Goal: Task Accomplishment & Management: Manage account settings

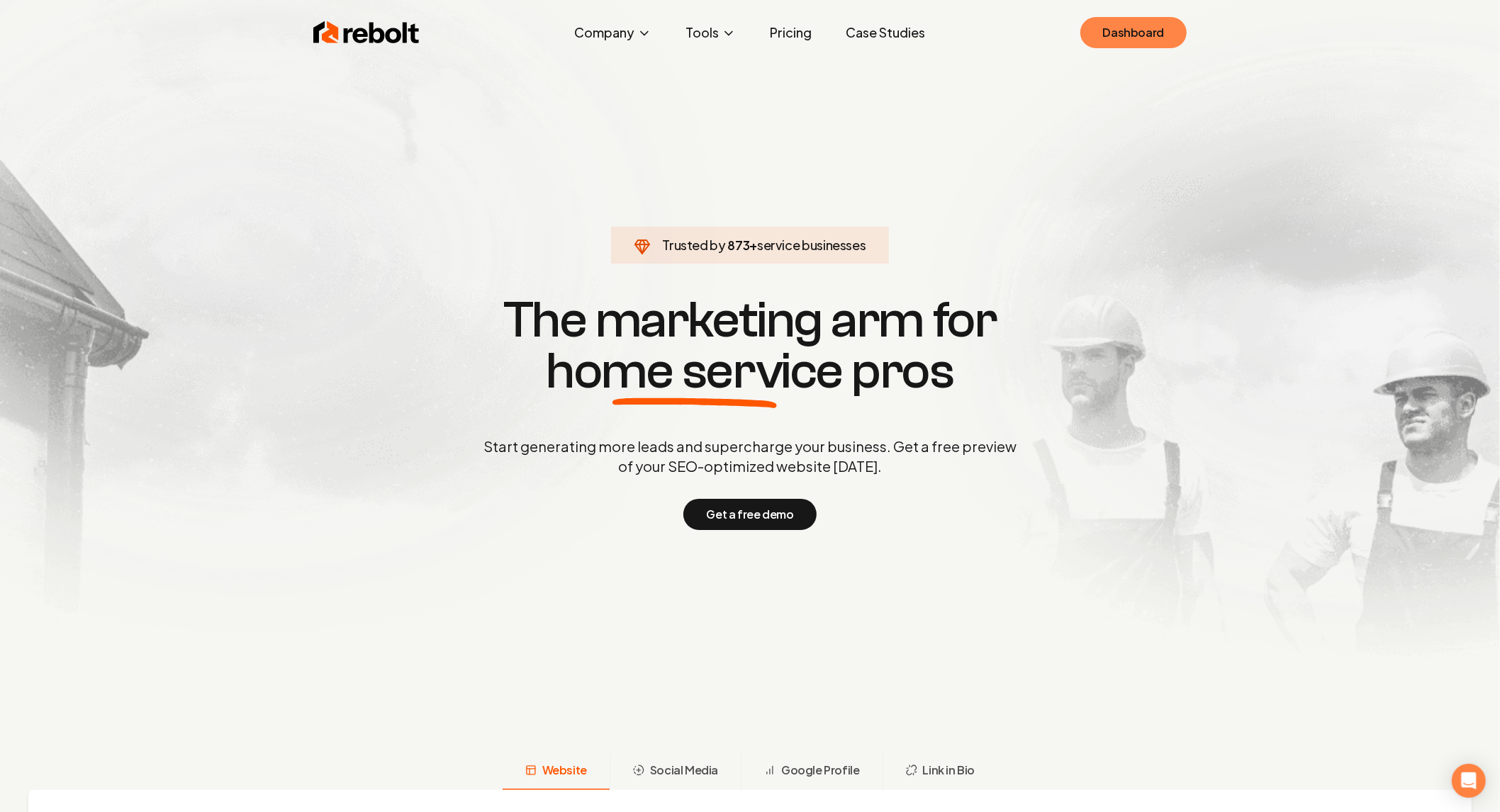
click at [1103, 23] on link "Dashboard" at bounding box center [1132, 33] width 106 height 31
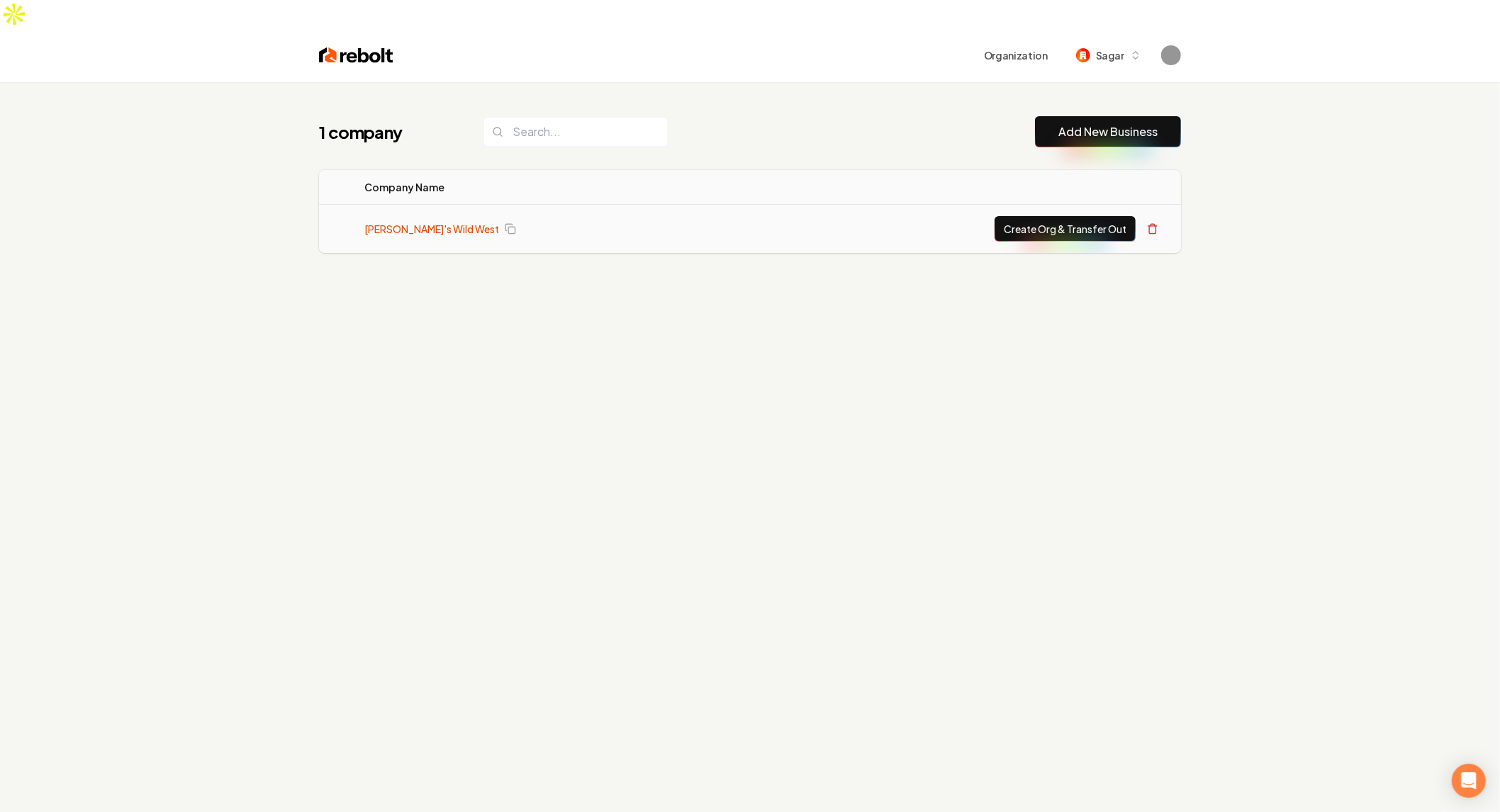
click at [395, 222] on link "[PERSON_NAME]'s Wild West" at bounding box center [431, 229] width 135 height 14
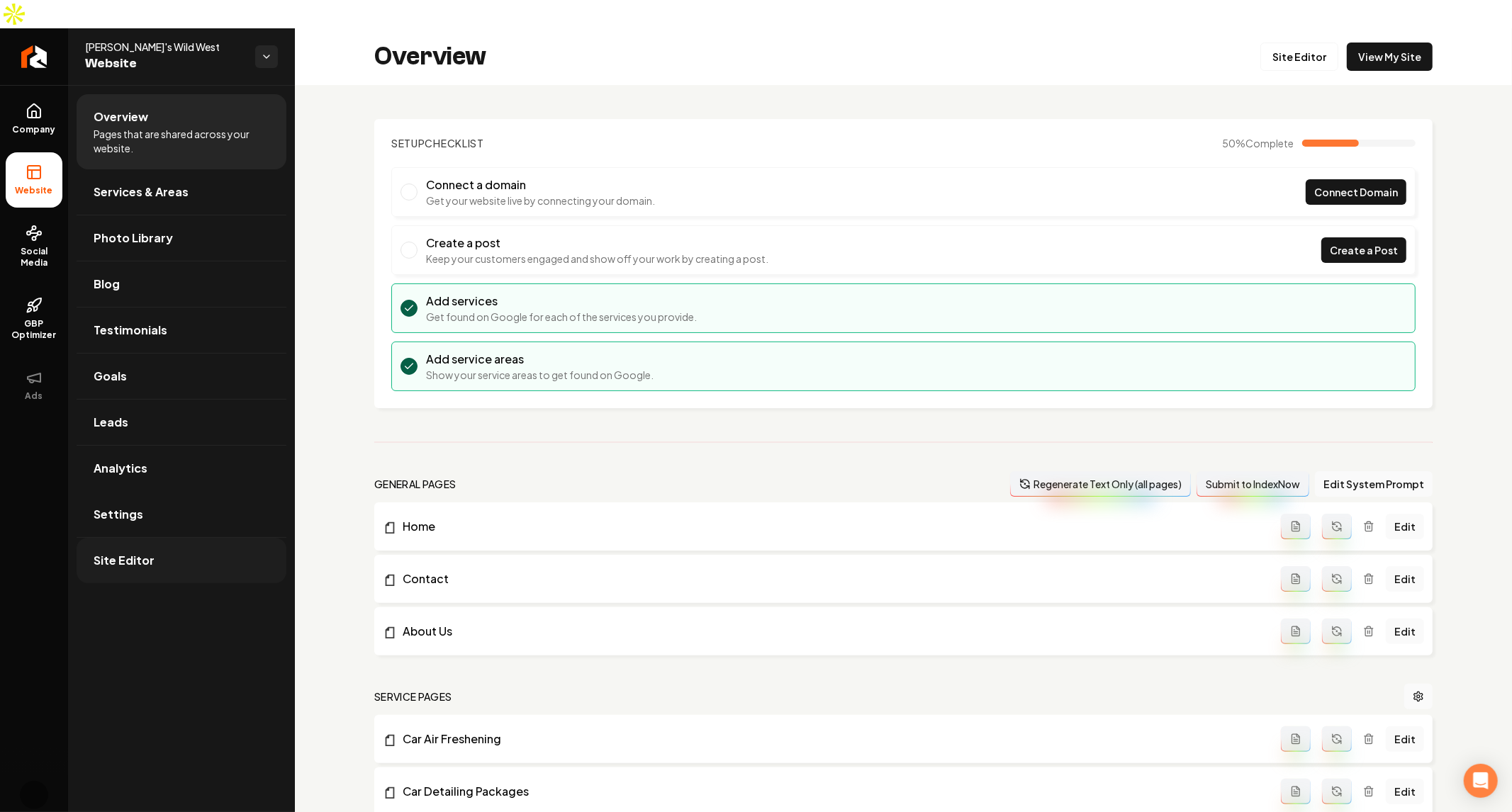
click at [159, 537] on link "Site Editor" at bounding box center [181, 560] width 210 height 46
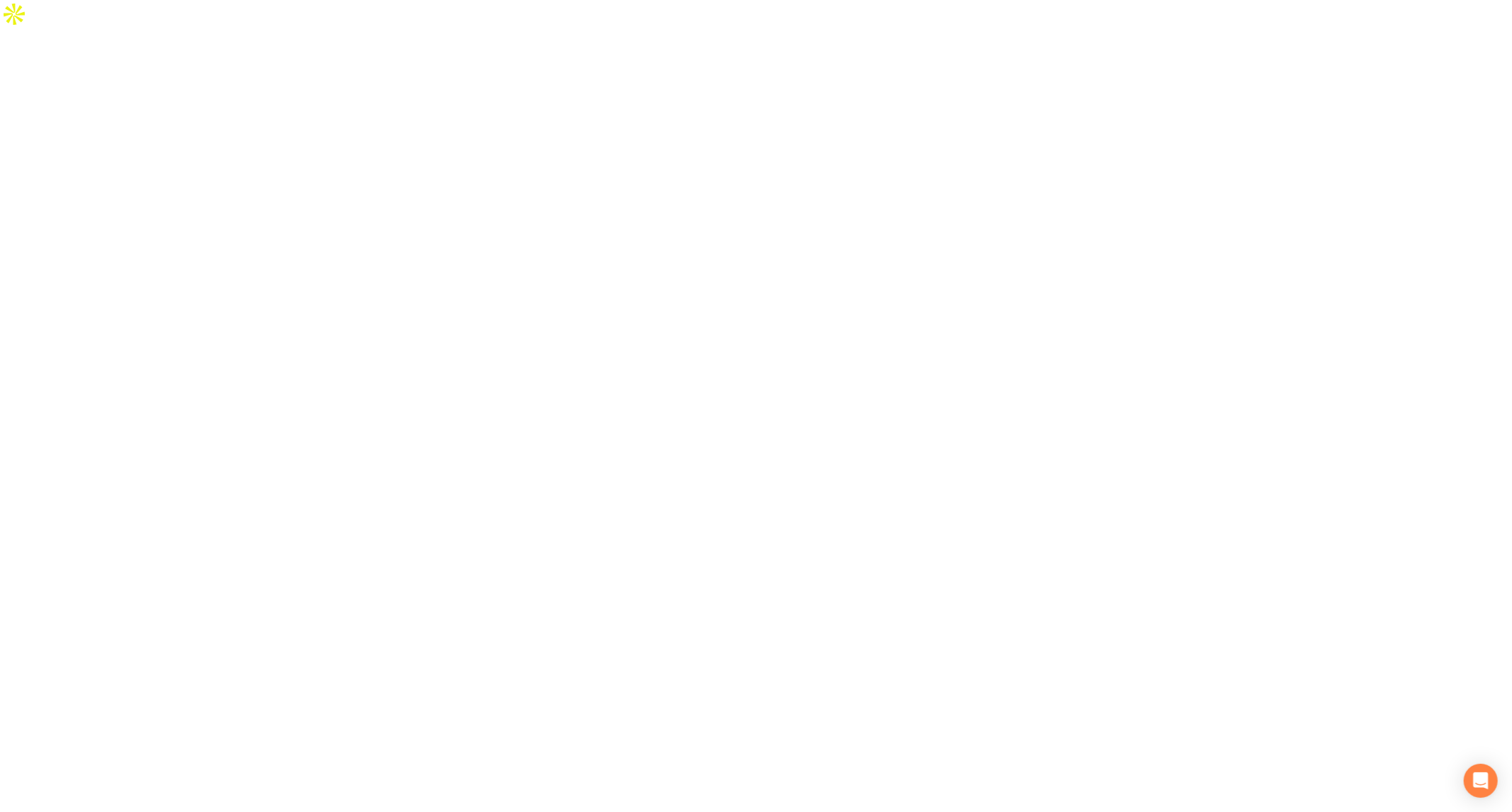
click at [208, 482] on div at bounding box center [756, 434] width 1512 height 812
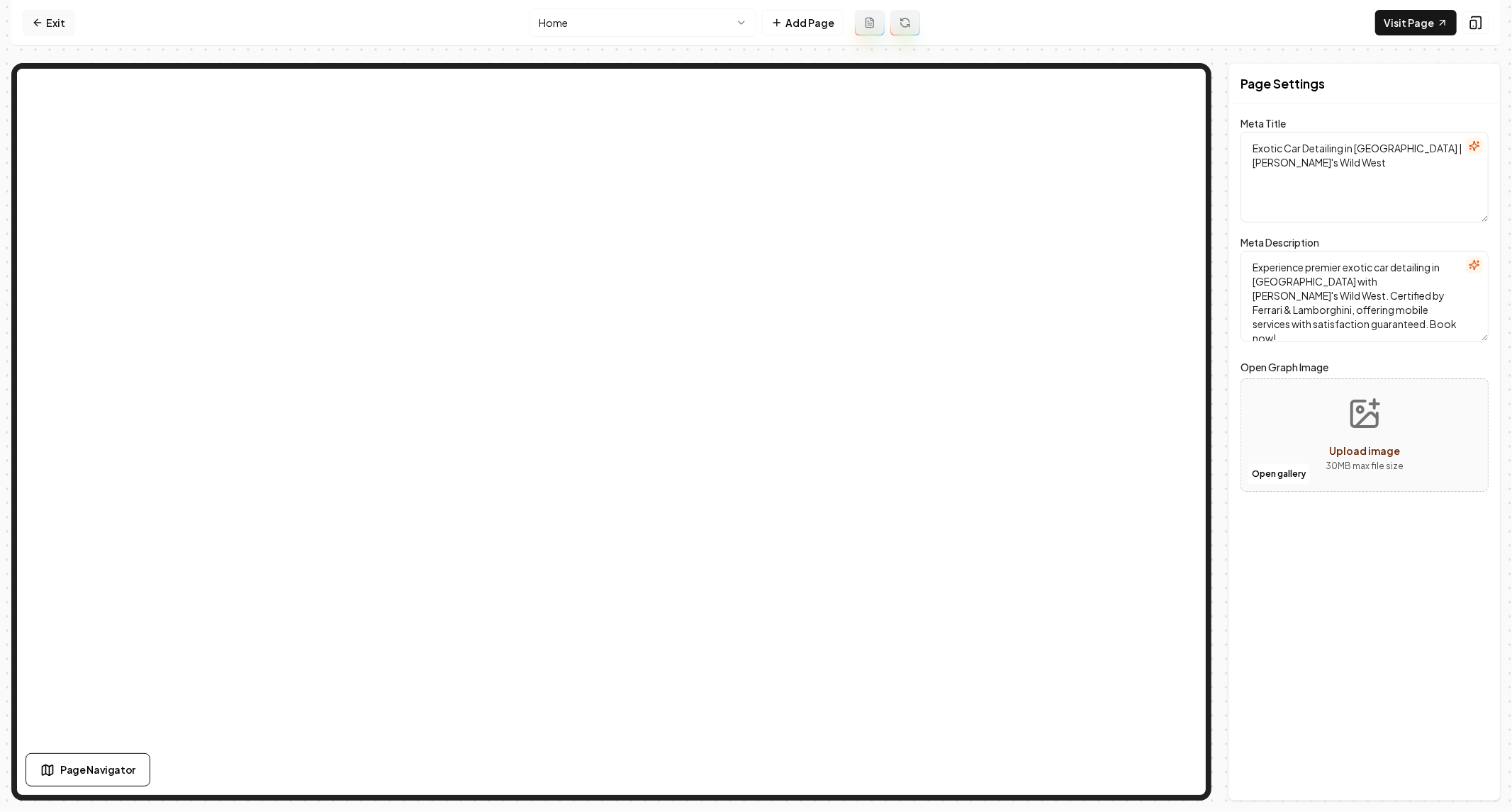
click at [40, 32] on link "Exit" at bounding box center [49, 23] width 52 height 25
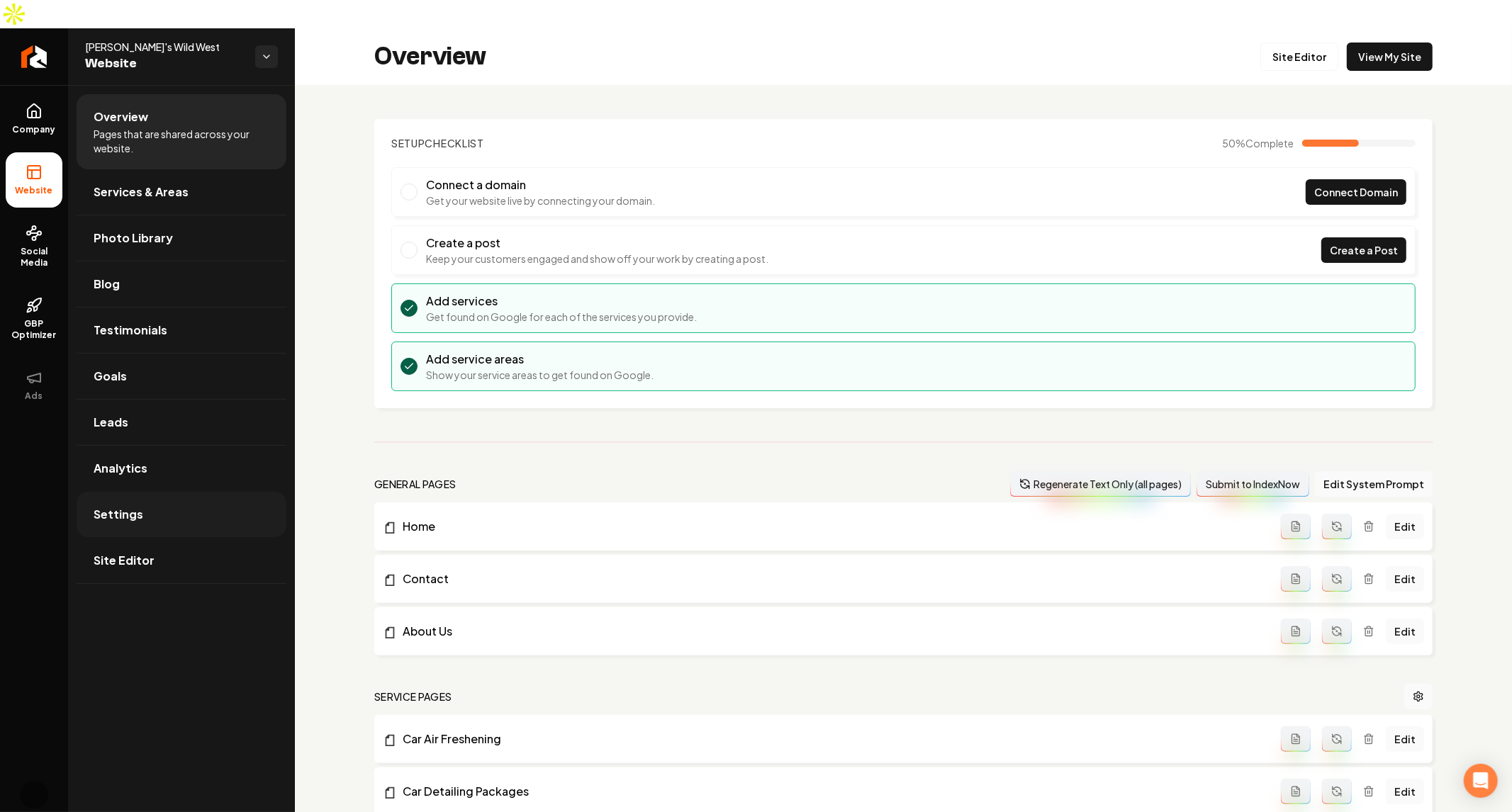
click at [140, 492] on link "Settings" at bounding box center [181, 515] width 210 height 46
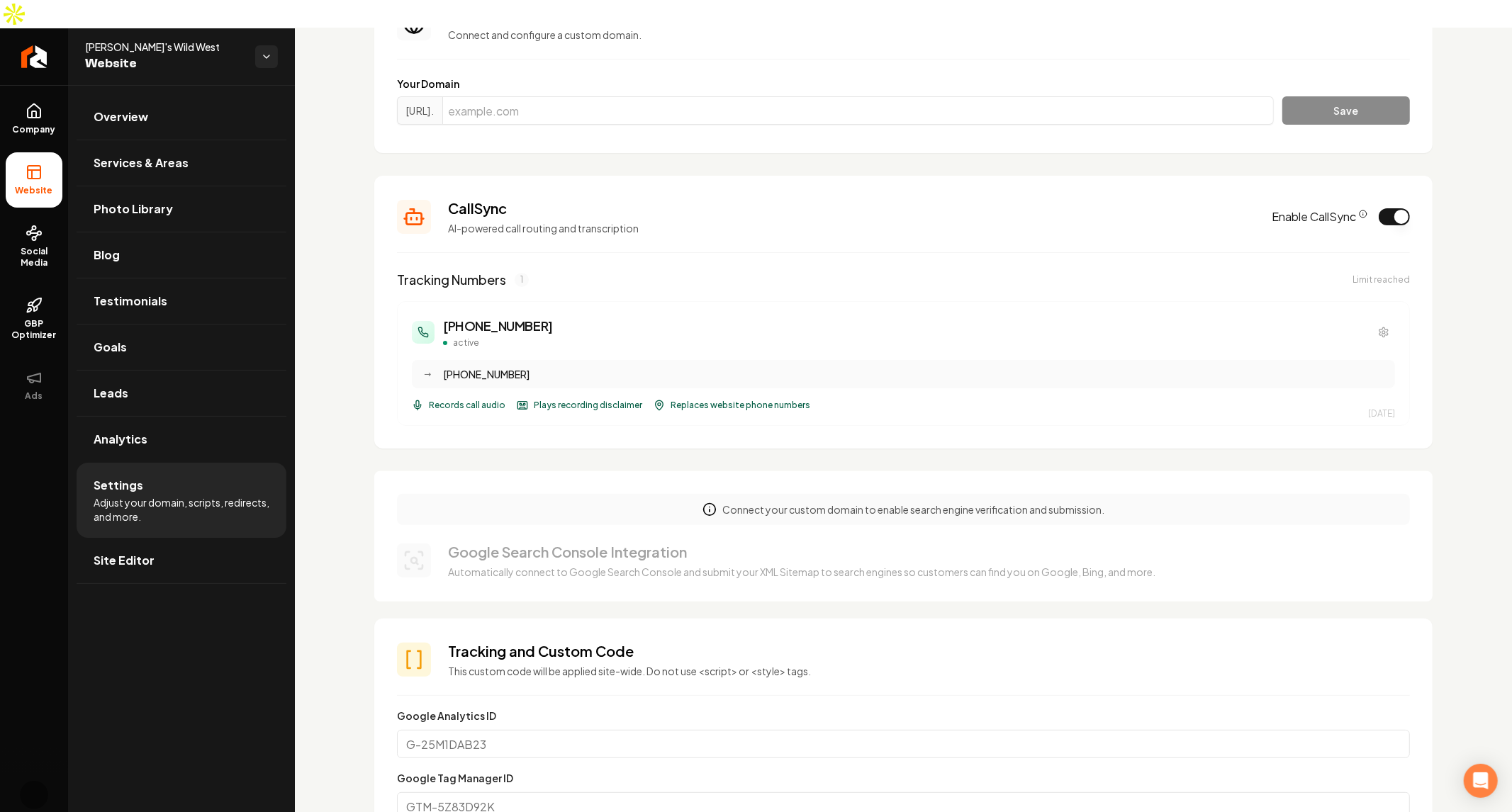
scroll to position [133, 0]
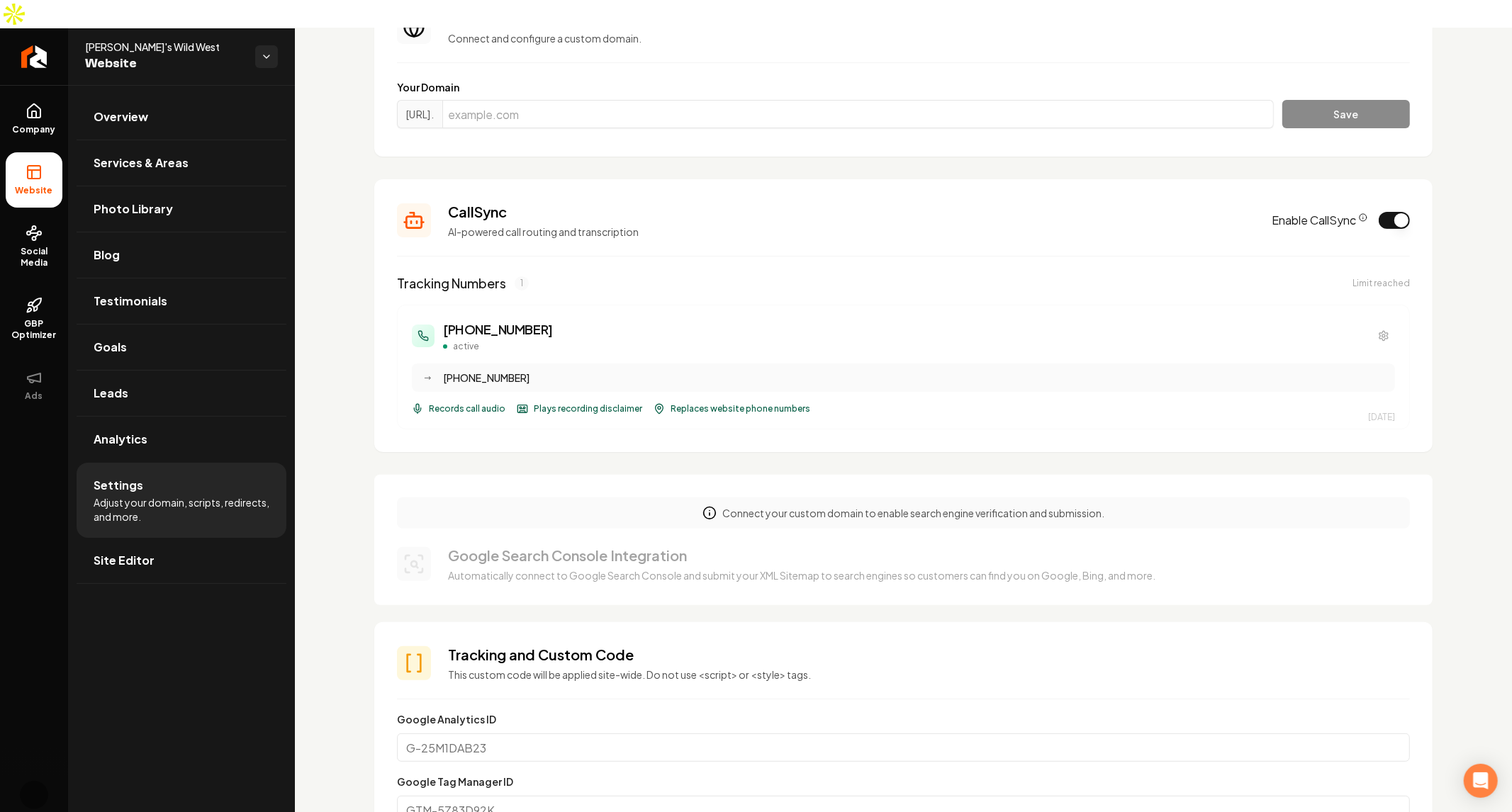
click at [1359, 213] on icon "CallSync Info" at bounding box center [1362, 217] width 9 height 9
click at [1392, 212] on button "Enable CallSync" at bounding box center [1395, 220] width 31 height 17
click at [1359, 214] on circle "CallSync Info" at bounding box center [1362, 217] width 7 height 7
